Goal: Use online tool/utility: Utilize a website feature to perform a specific function

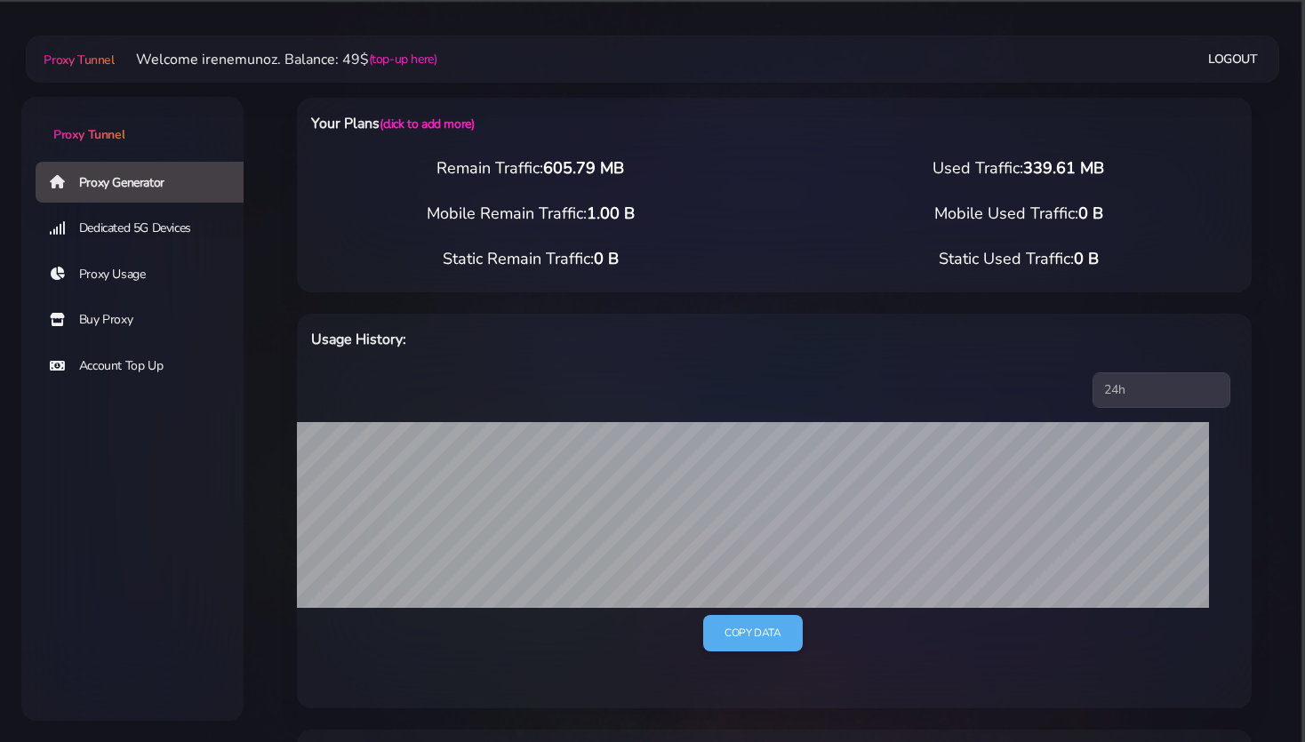
click at [108, 323] on link "Buy Proxy" at bounding box center [147, 320] width 222 height 41
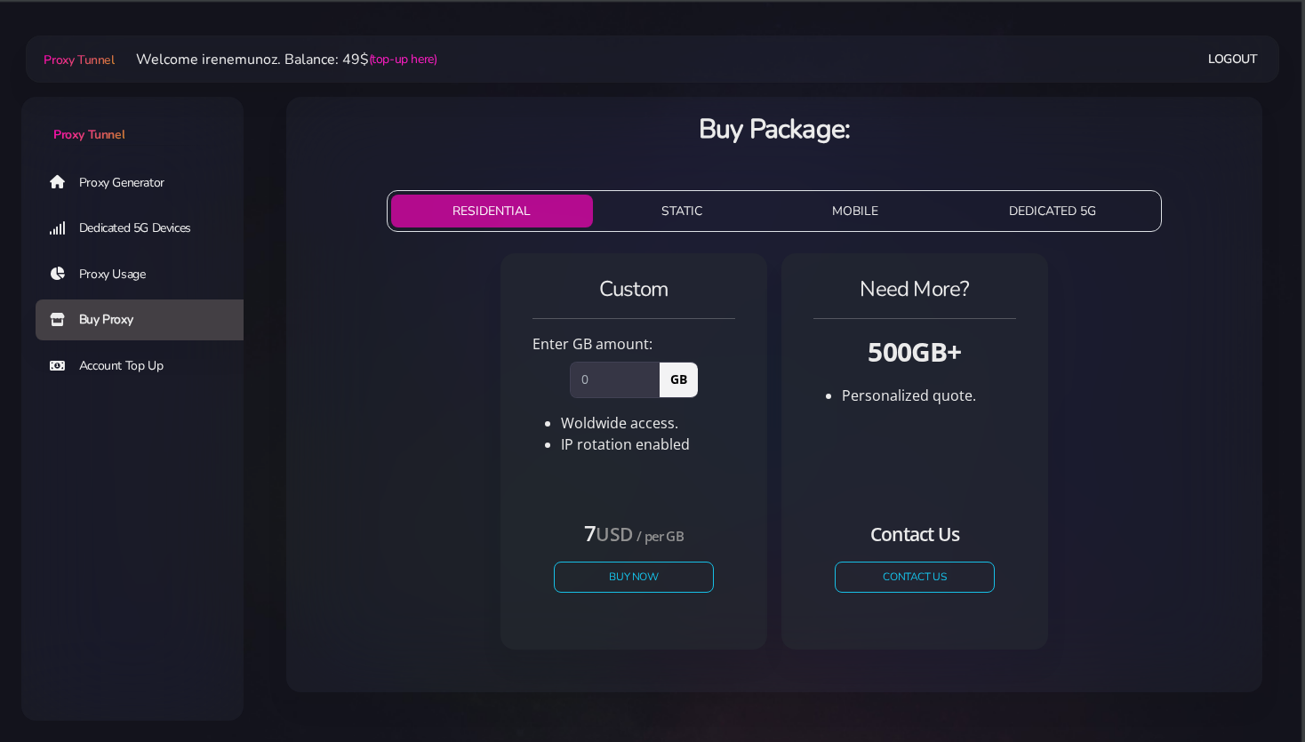
click at [104, 183] on link "Proxy Generator" at bounding box center [147, 182] width 222 height 41
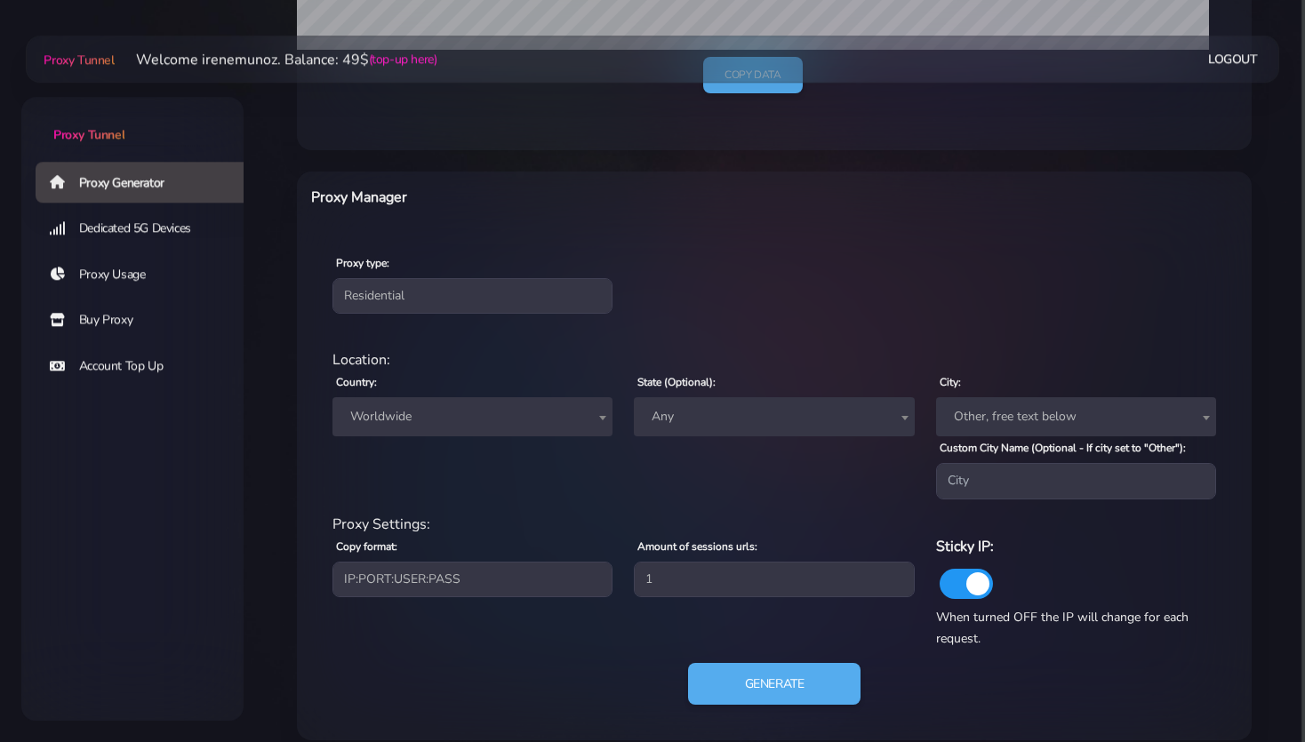
scroll to position [563, 0]
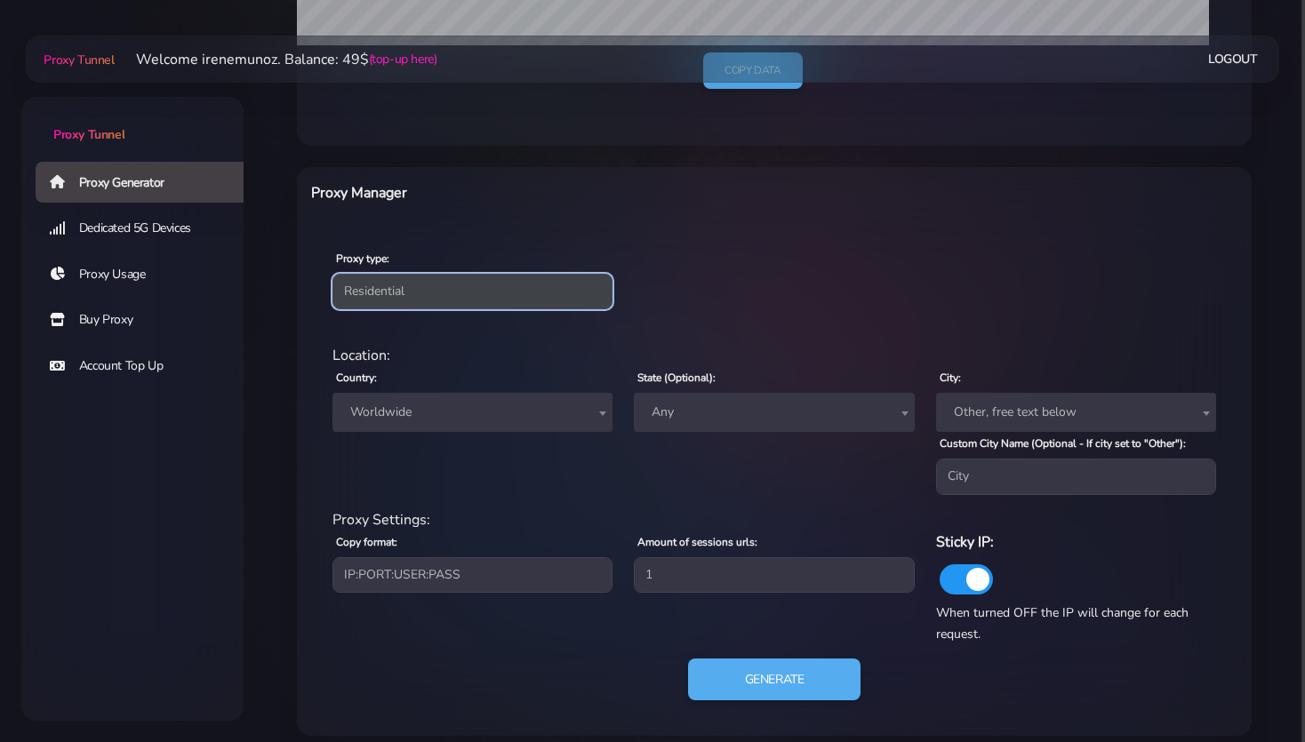
select select "static"
click option "Static" at bounding box center [0, 0] width 0 height 0
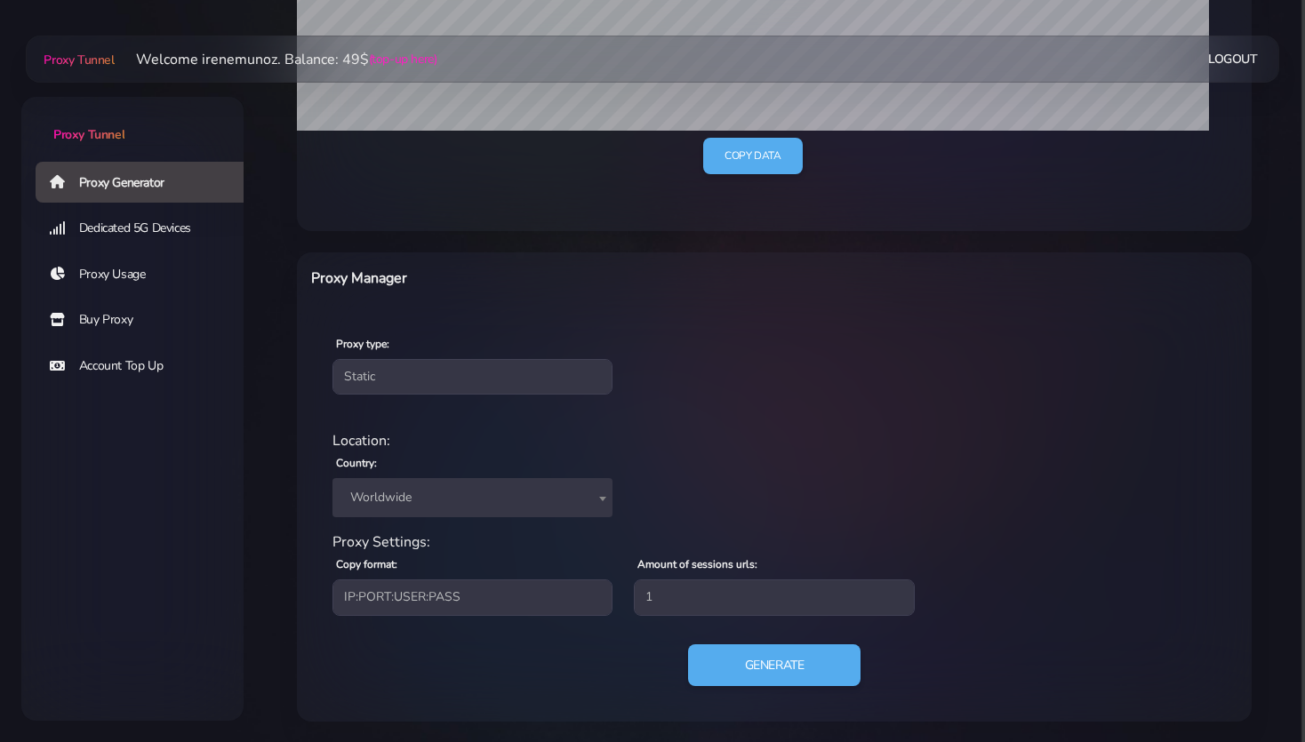
click at [409, 501] on span "Worldwide" at bounding box center [472, 497] width 259 height 25
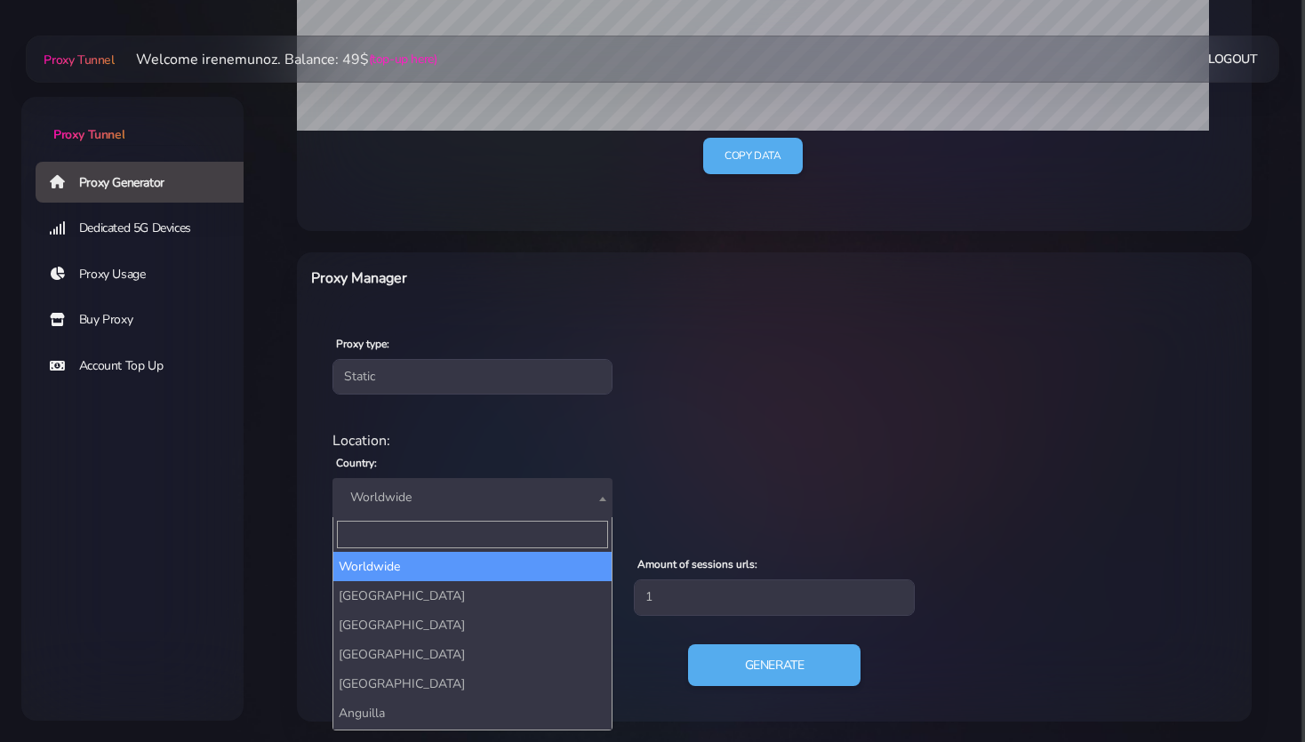
click at [379, 528] on input "Search" at bounding box center [472, 535] width 271 height 28
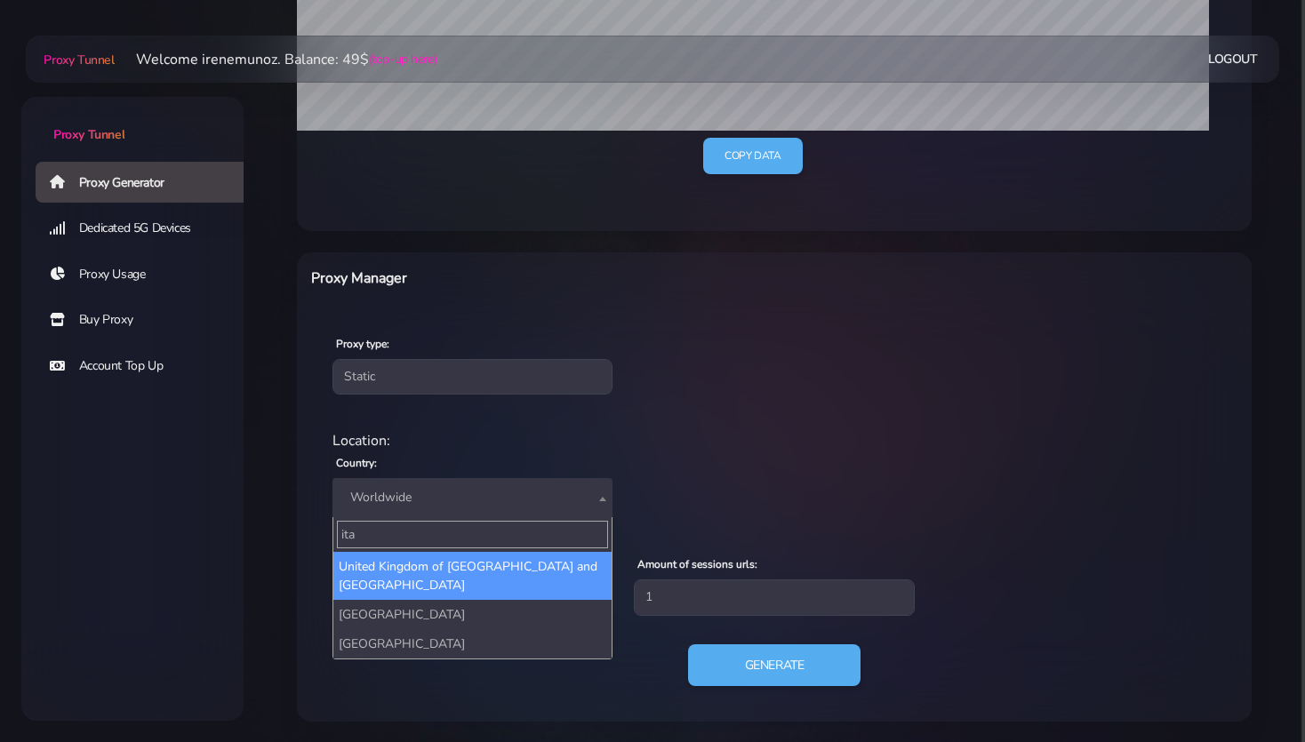
type input "ita"
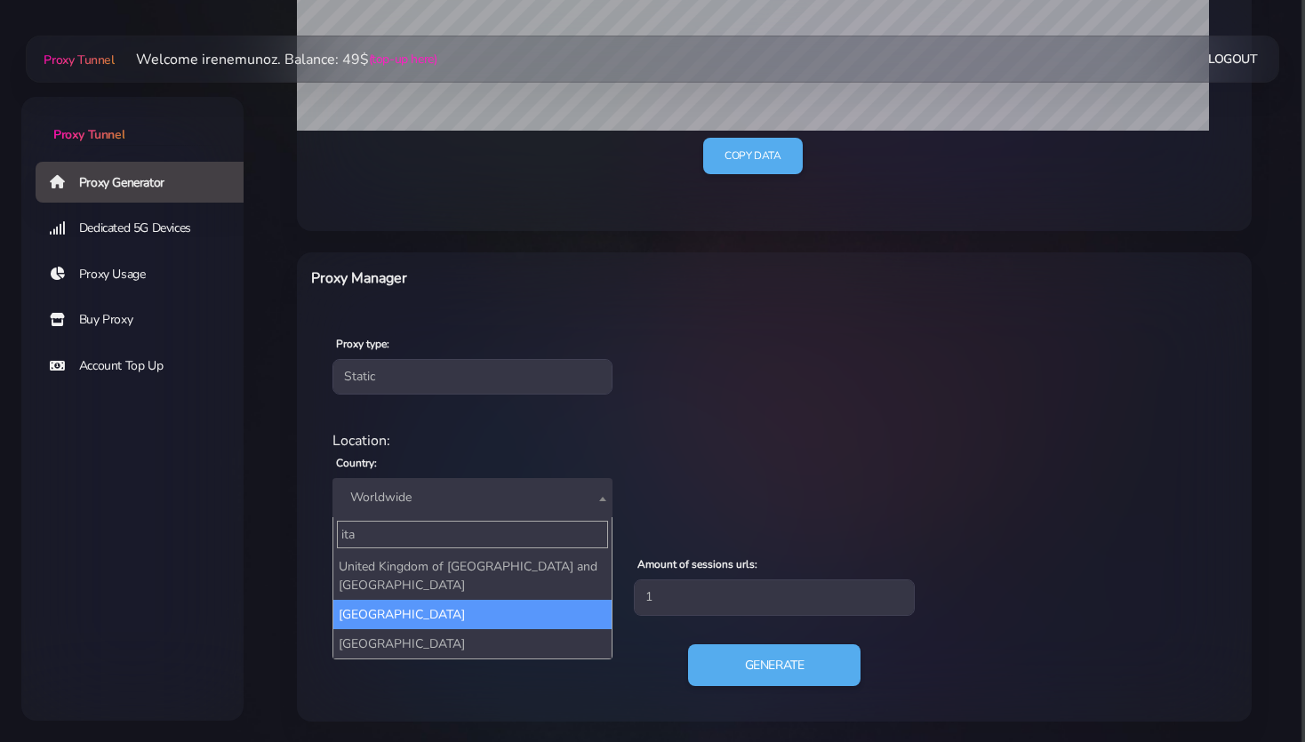
select select "IT"
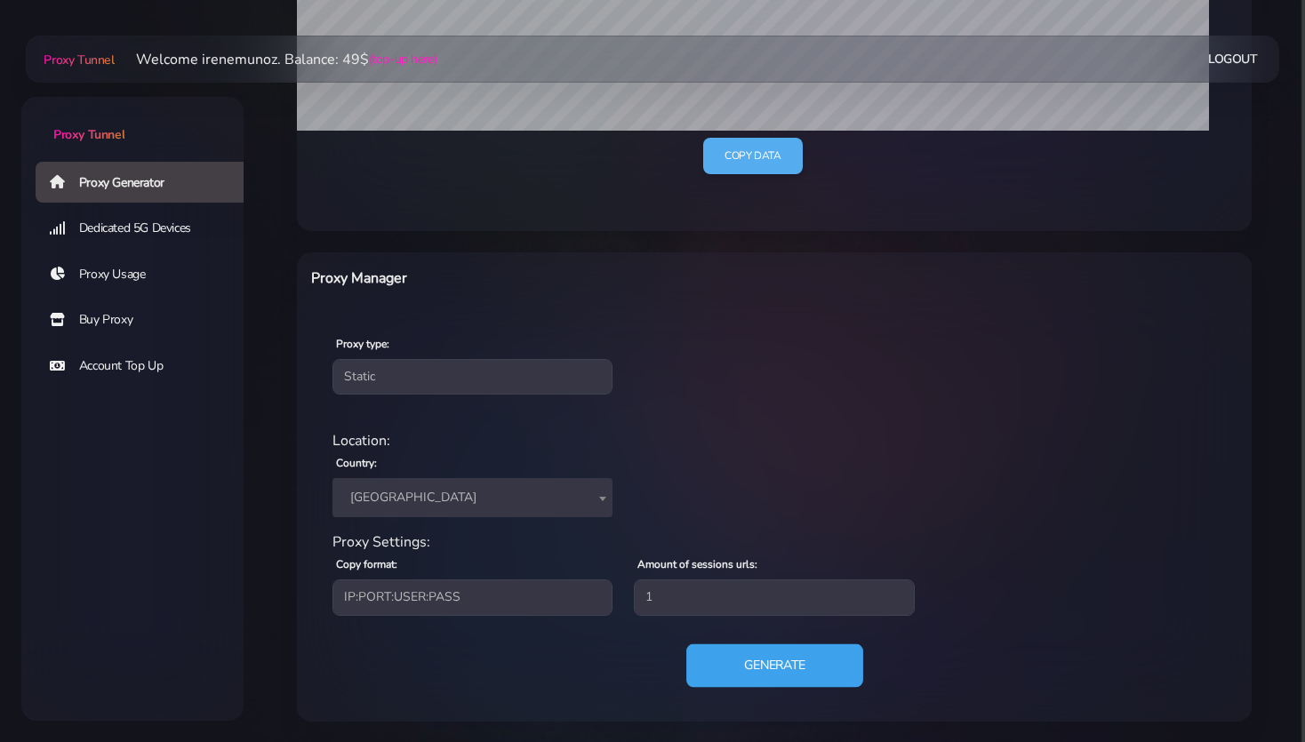
click at [777, 660] on button "Generate" at bounding box center [774, 666] width 177 height 44
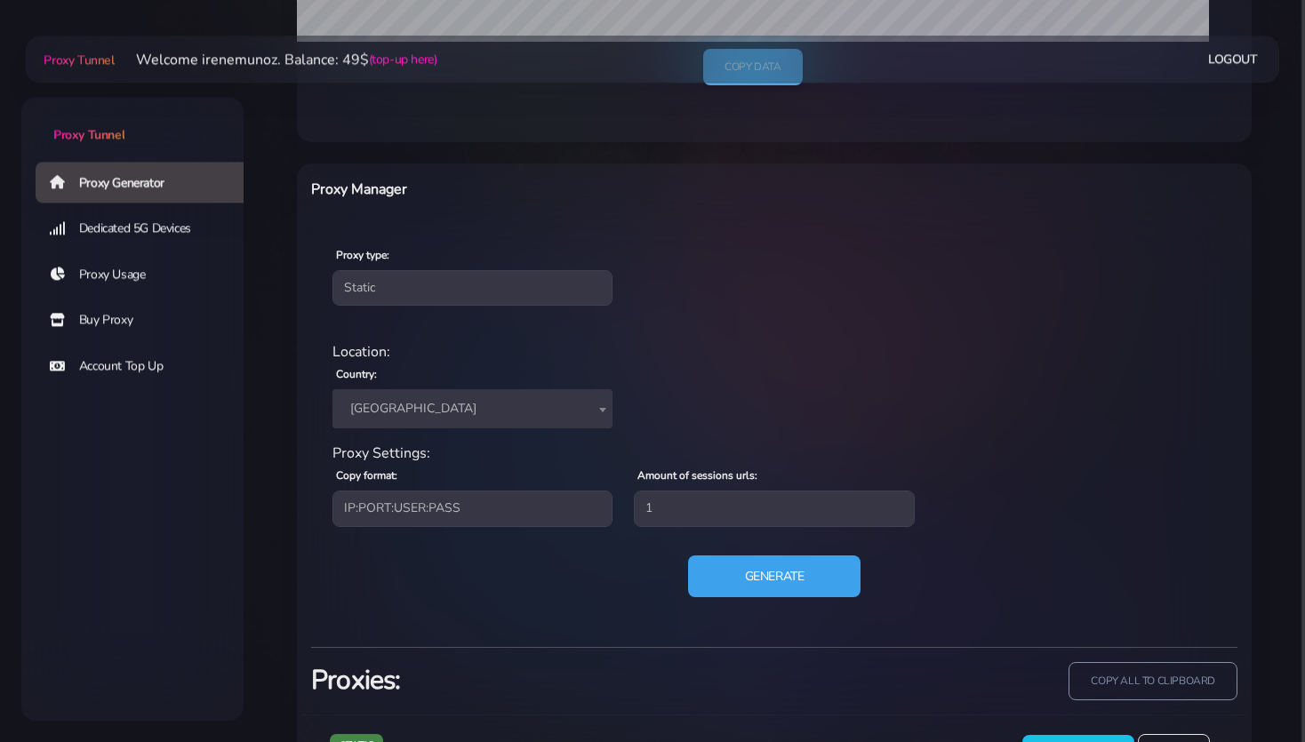
scroll to position [648, 0]
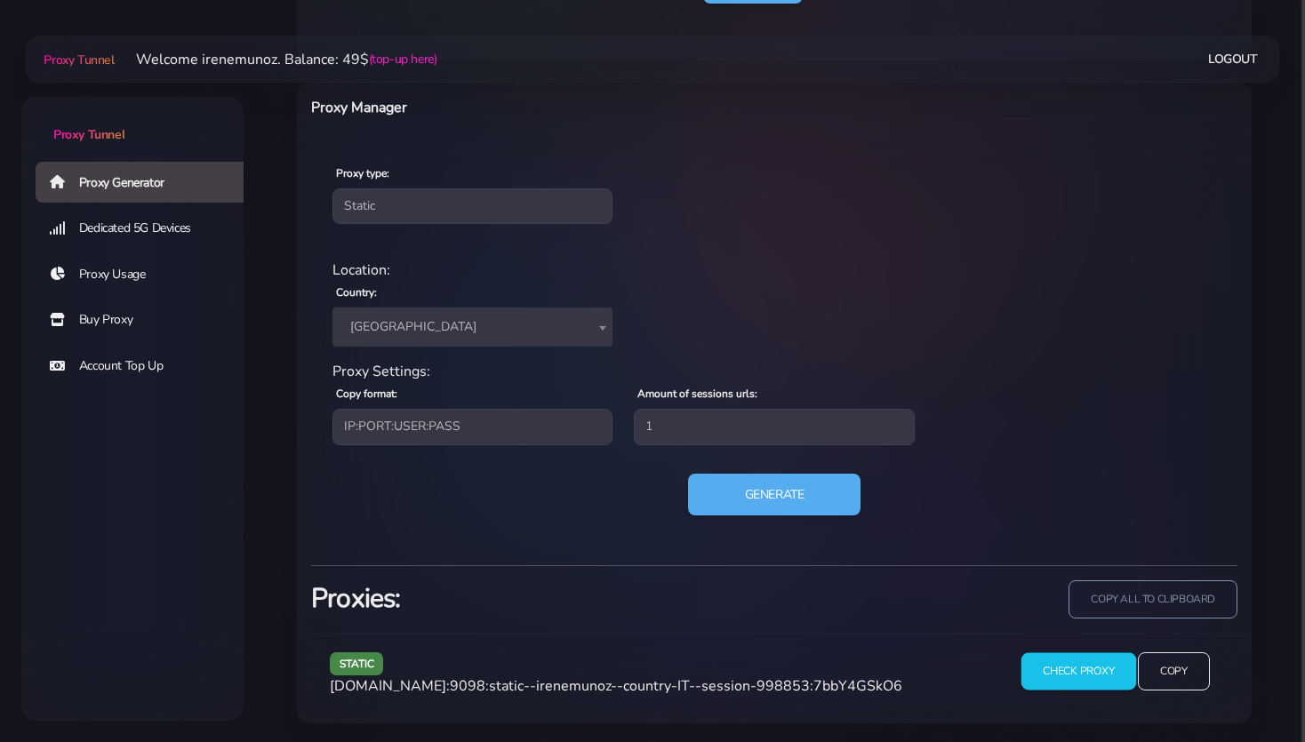
click at [1079, 669] on input "Check Proxy" at bounding box center [1078, 671] width 115 height 37
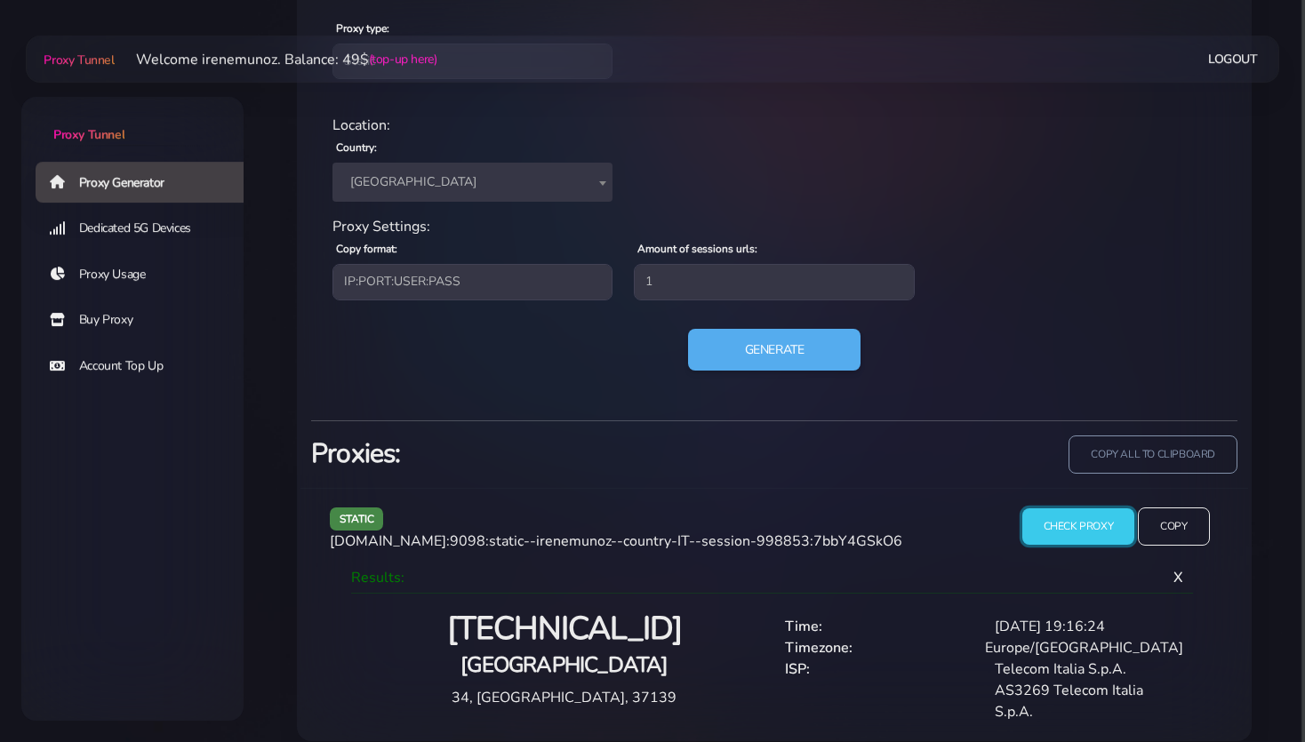
scroll to position [796, 0]
